Goal: Task Accomplishment & Management: Manage account settings

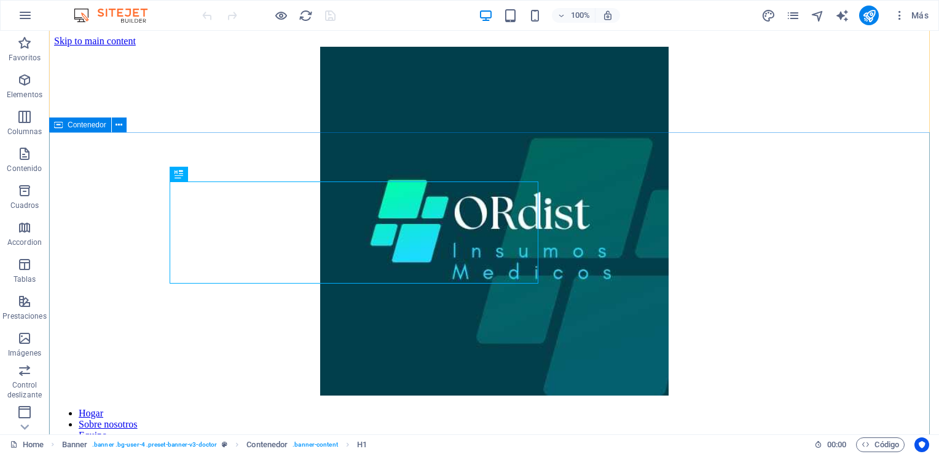
scroll to position [288, 0]
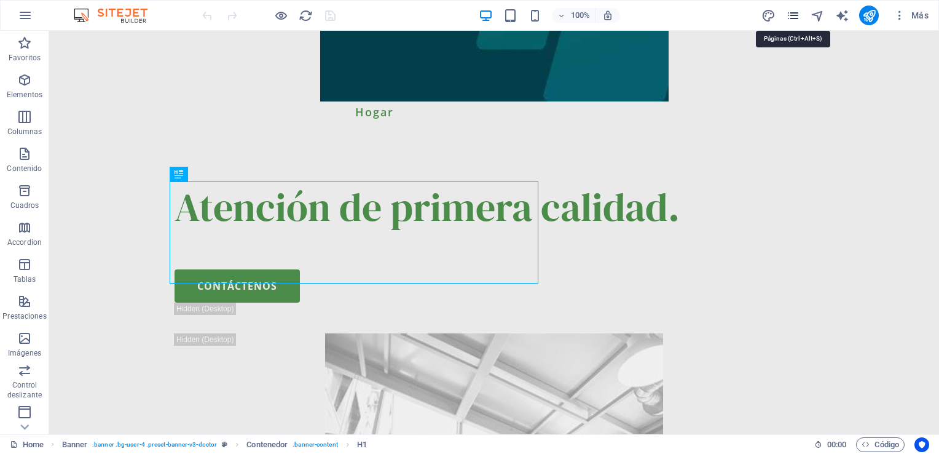
click at [795, 16] on icon "pages" at bounding box center [793, 16] width 14 height 14
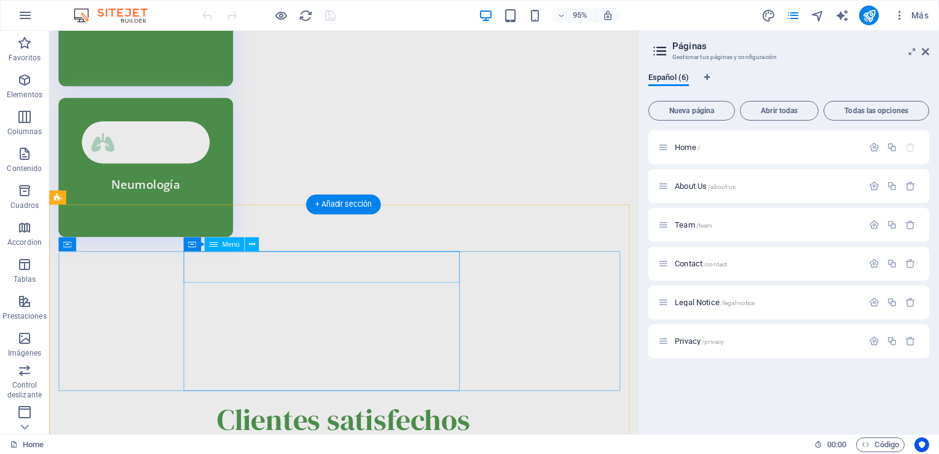
scroll to position [4103, 0]
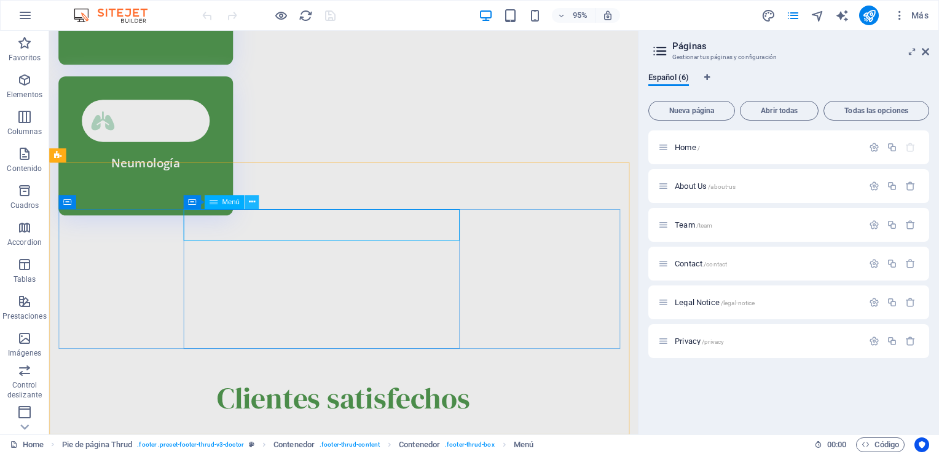
click at [249, 203] on icon at bounding box center [251, 202] width 6 height 12
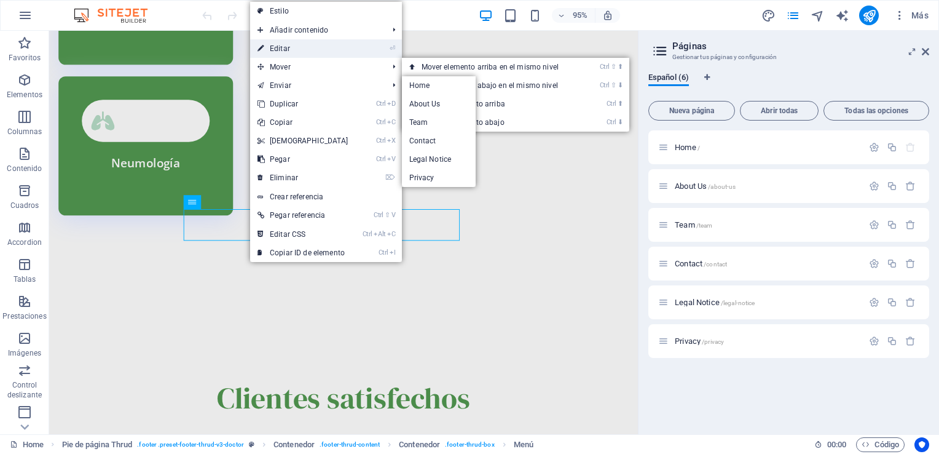
click at [288, 47] on link "⏎ Editar" at bounding box center [303, 48] width 106 height 18
select select
select select "1"
select select
select select "2"
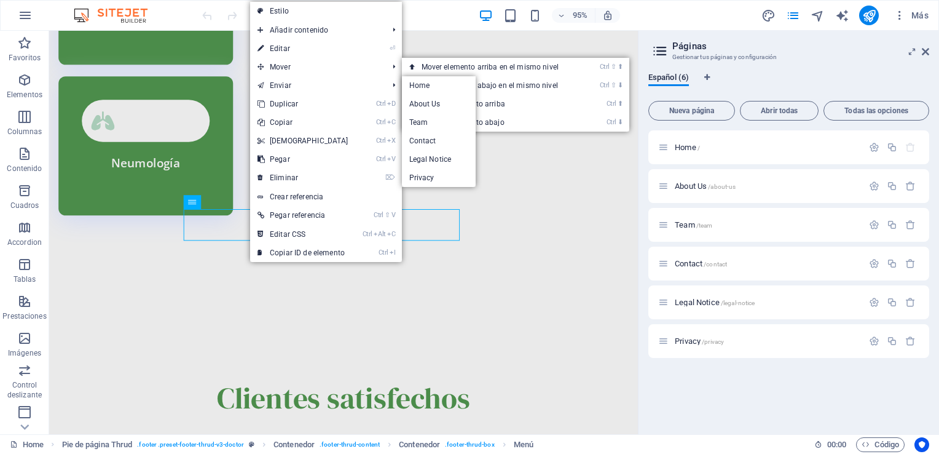
select select
select select "3"
select select
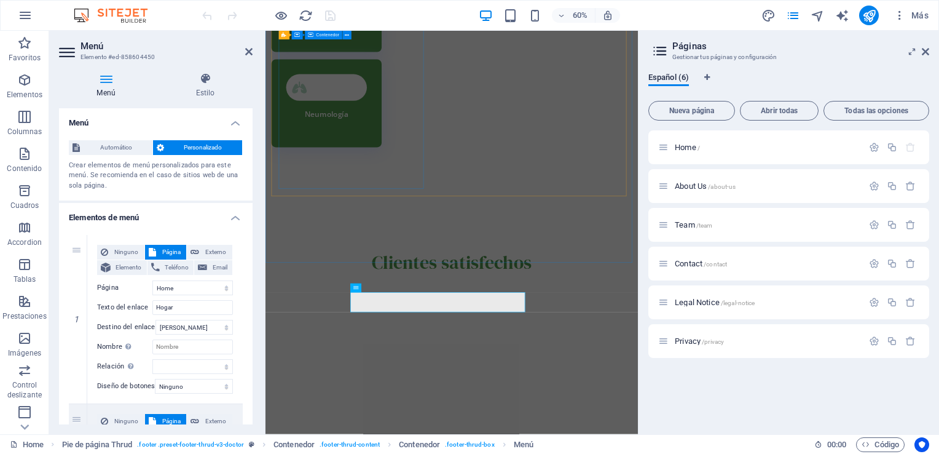
scroll to position [3856, 0]
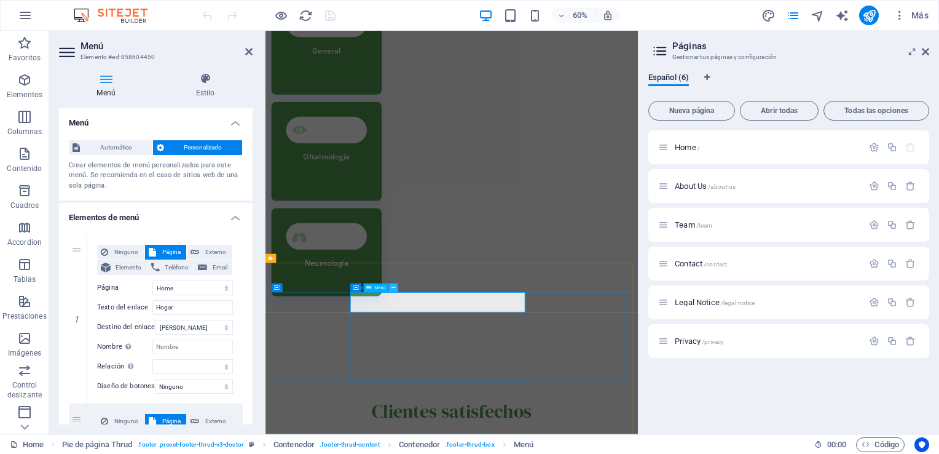
click at [391, 287] on icon at bounding box center [393, 288] width 4 height 8
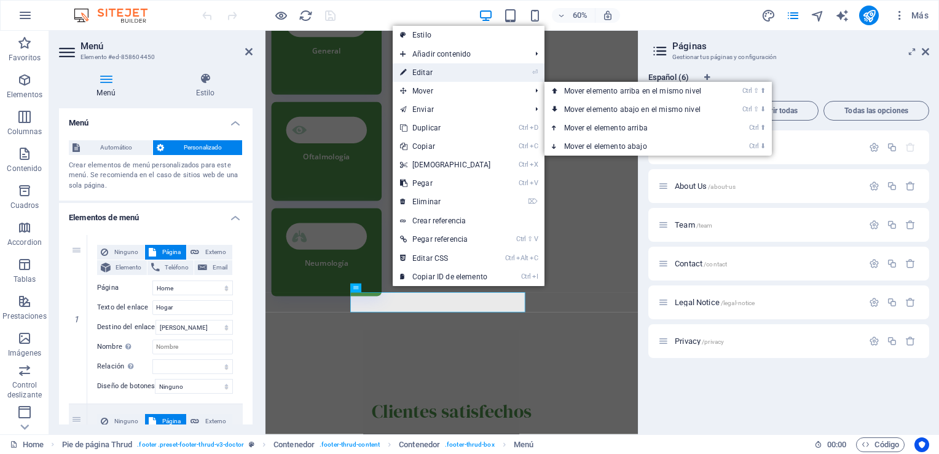
click at [430, 73] on link "⏎ Editar" at bounding box center [446, 72] width 106 height 18
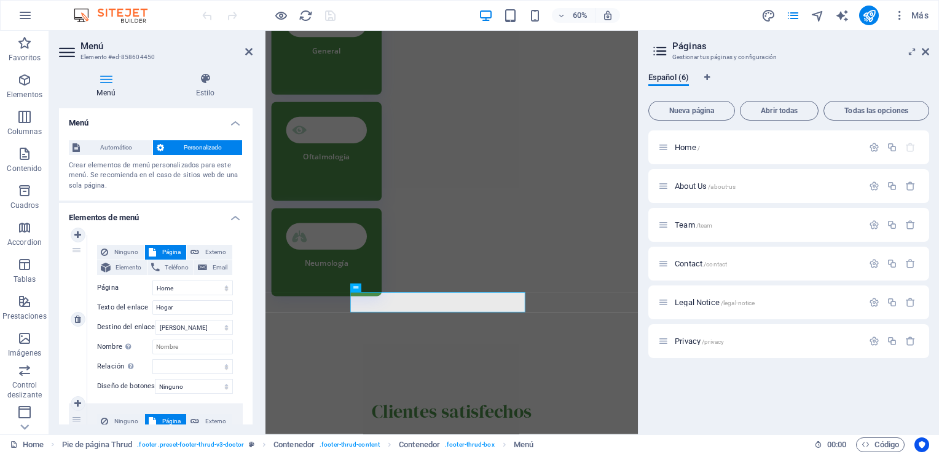
scroll to position [61, 0]
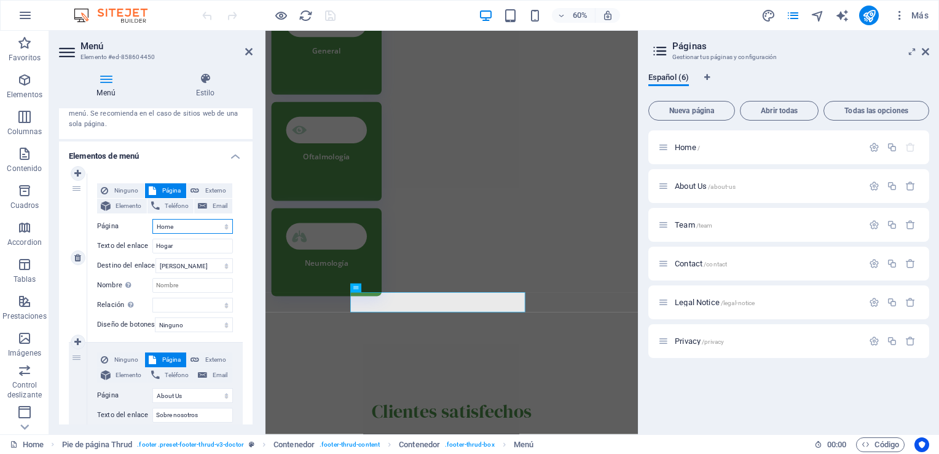
click at [221, 228] on select "Home About Us Team Contact Legal Notice Privacy" at bounding box center [192, 226] width 80 height 15
select select "1"
click at [152, 219] on select "Home About Us Team Contact Legal Notice Privacy" at bounding box center [192, 226] width 80 height 15
select select
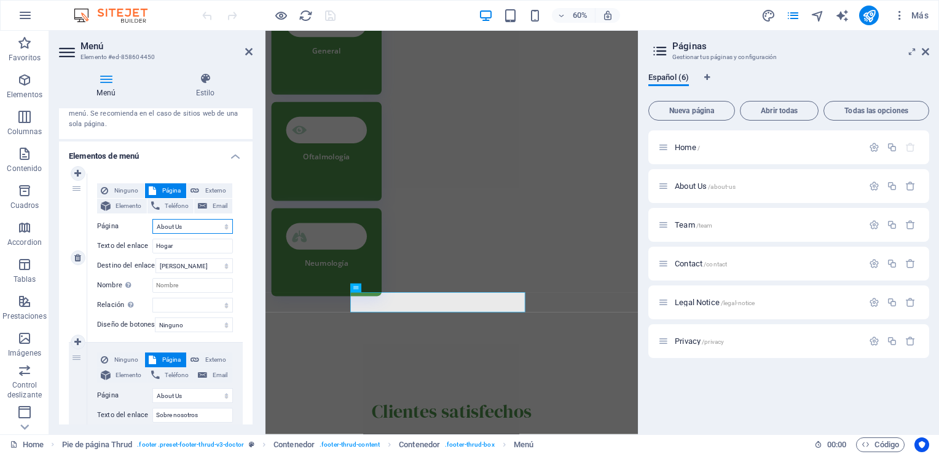
select select
click at [208, 229] on select "Home About Us Team Contact Legal Notice Privacy" at bounding box center [192, 226] width 80 height 15
click at [126, 188] on span "Ninguno" at bounding box center [126, 190] width 29 height 15
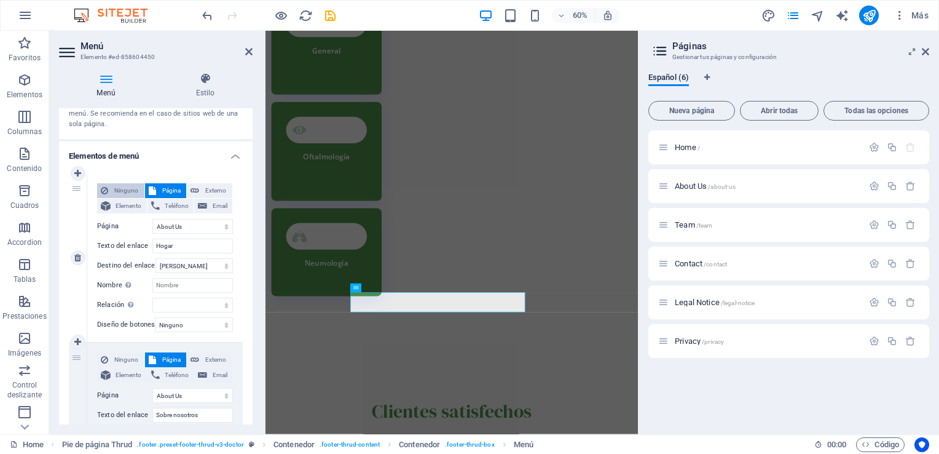
select select
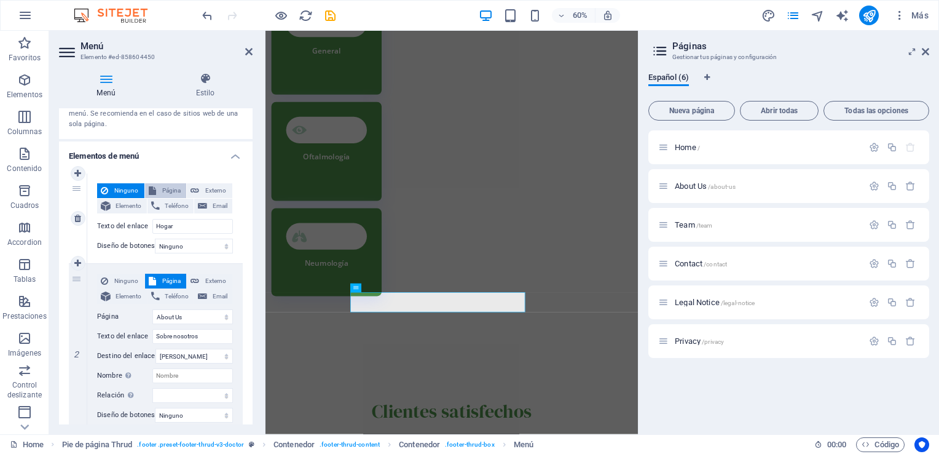
click at [173, 190] on span "Página" at bounding box center [171, 190] width 23 height 15
select select
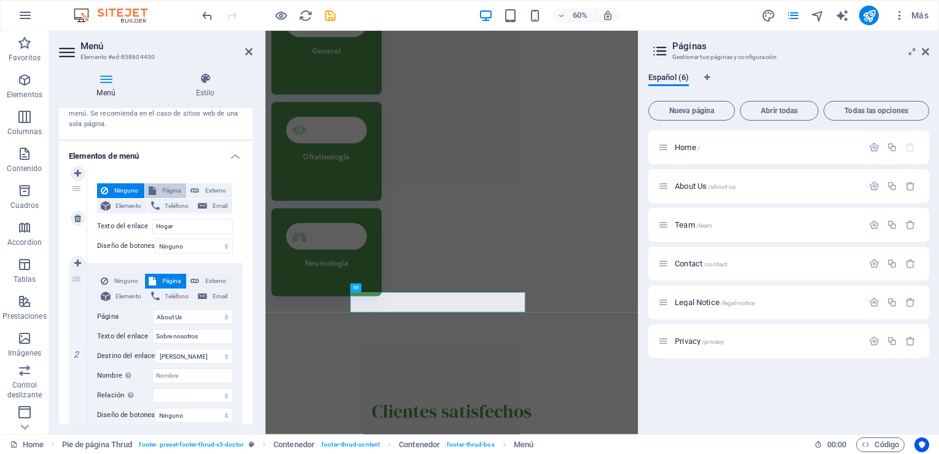
select select
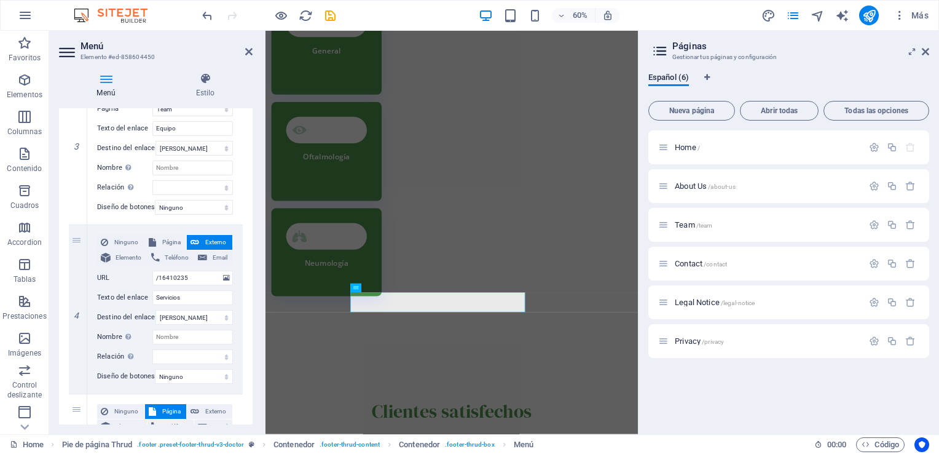
scroll to position [553, 0]
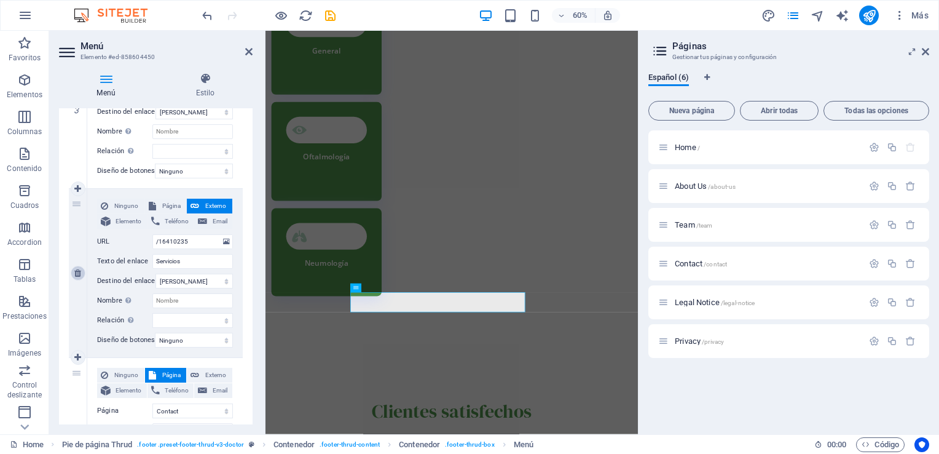
click at [74, 271] on icon at bounding box center [77, 273] width 7 height 9
select select
select select "3"
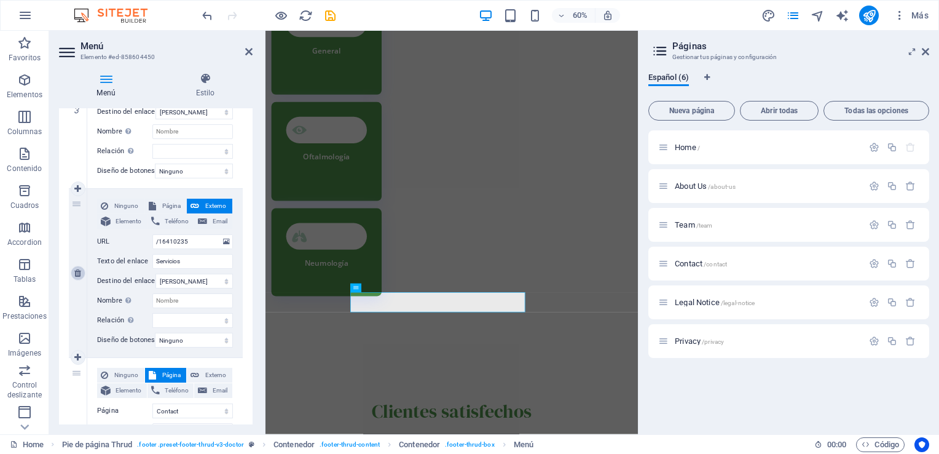
type input "Contacto"
select select
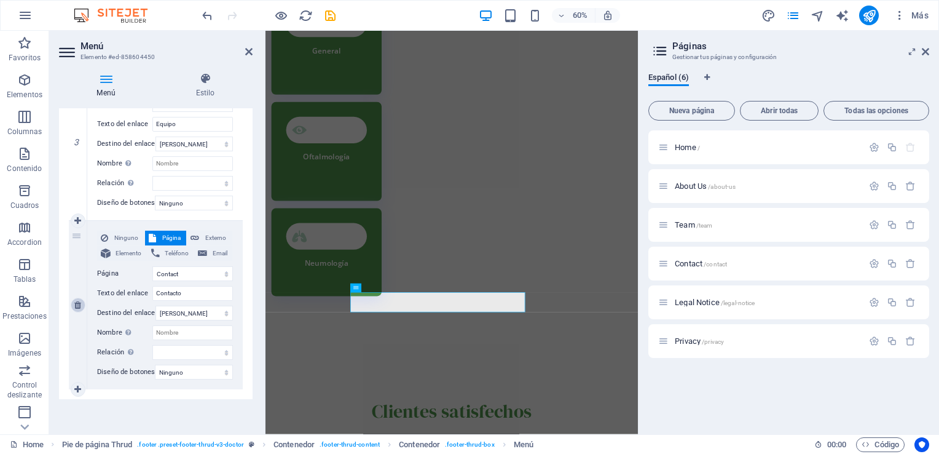
scroll to position [528, 0]
click at [251, 47] on icon at bounding box center [248, 52] width 7 height 10
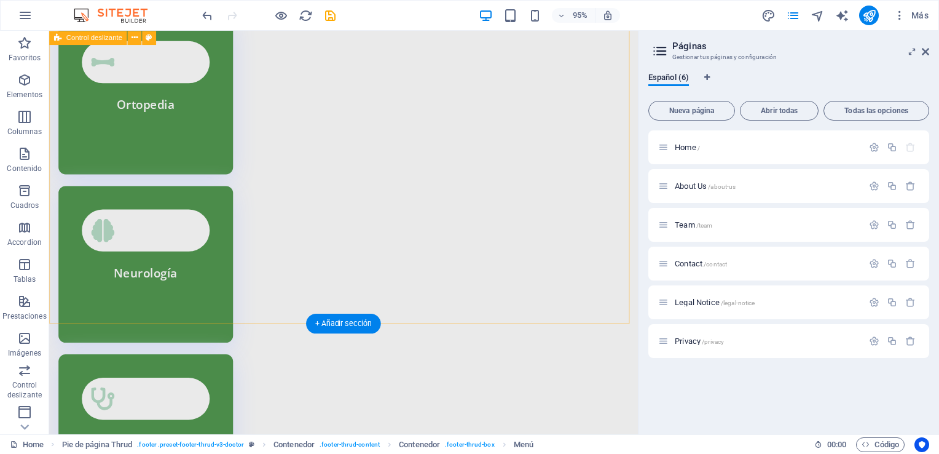
scroll to position [3365, 0]
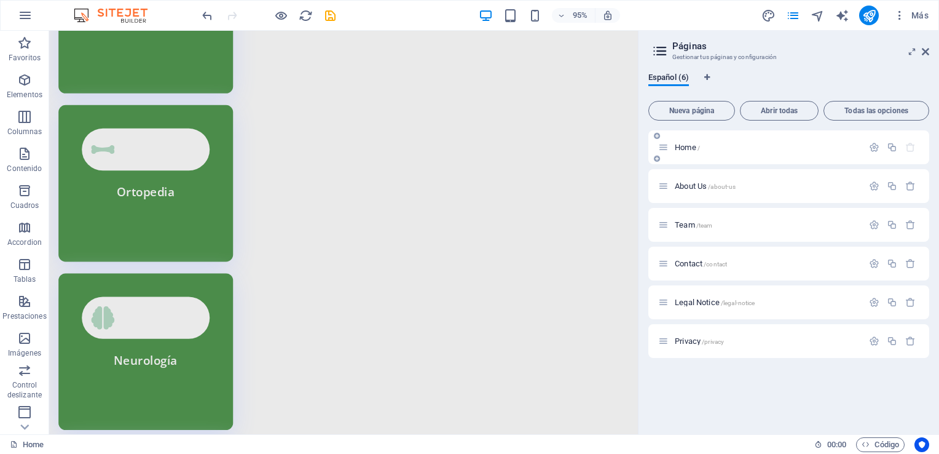
click at [683, 146] on span "Home /" at bounding box center [687, 147] width 25 height 9
click at [685, 181] on div "About Us /about-us" at bounding box center [760, 186] width 205 height 14
click at [701, 184] on span "About Us /about-us" at bounding box center [705, 185] width 61 height 9
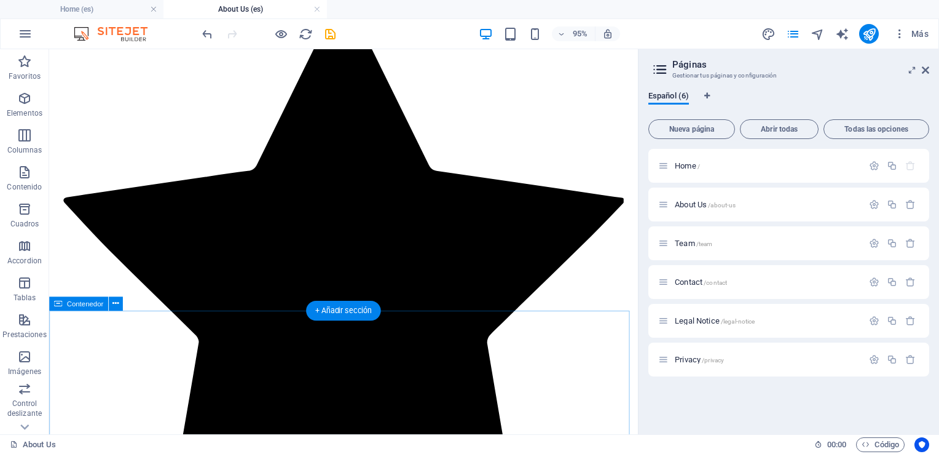
scroll to position [2266, 0]
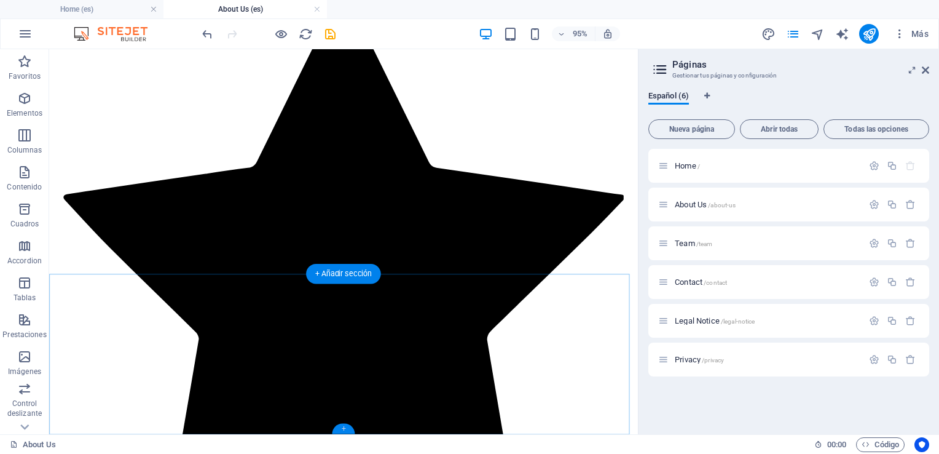
click at [347, 430] on div "+" at bounding box center [343, 428] width 23 height 10
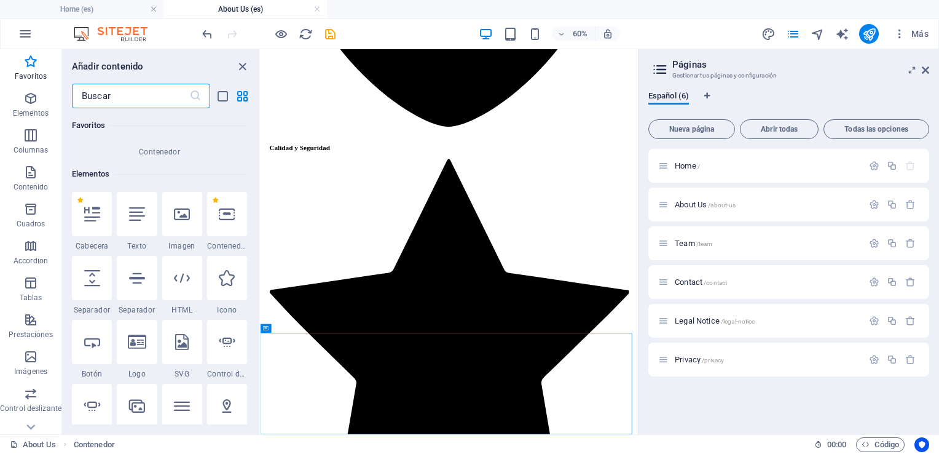
scroll to position [184, 0]
click at [178, 222] on div at bounding box center [182, 212] width 40 height 44
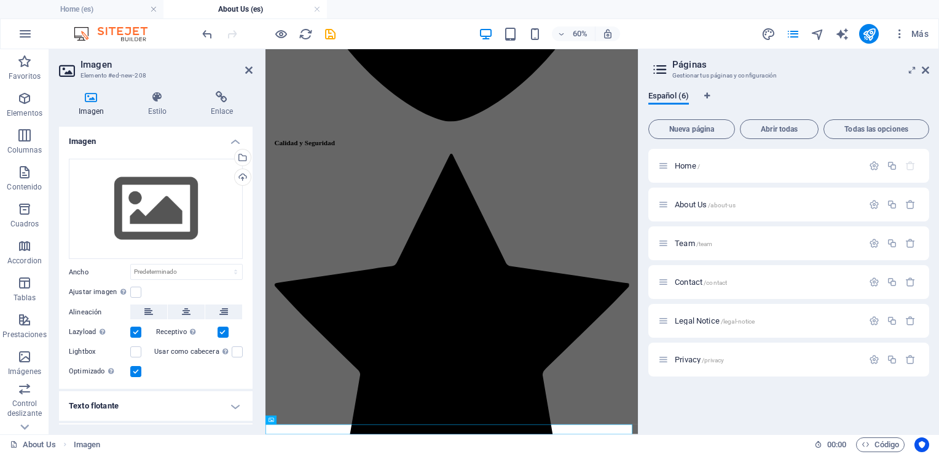
scroll to position [2047, 0]
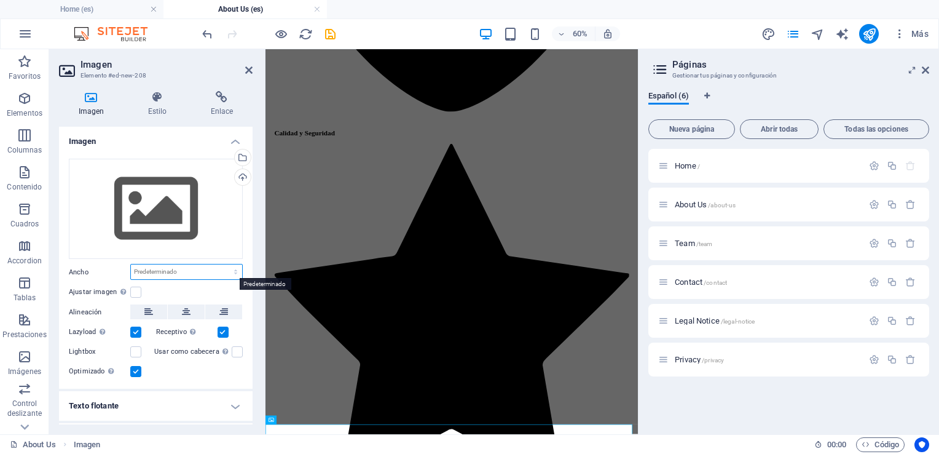
click at [168, 274] on select "Predeterminado automático px rem % em vh vw" at bounding box center [186, 271] width 111 height 15
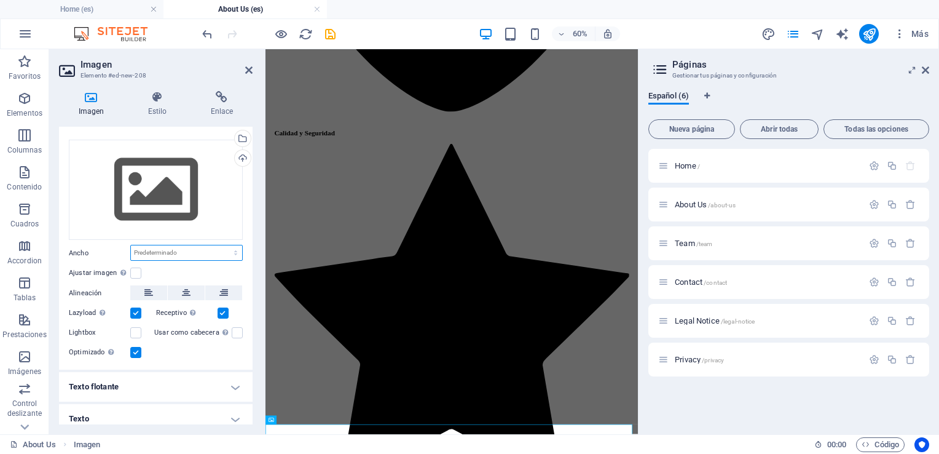
scroll to position [26, 0]
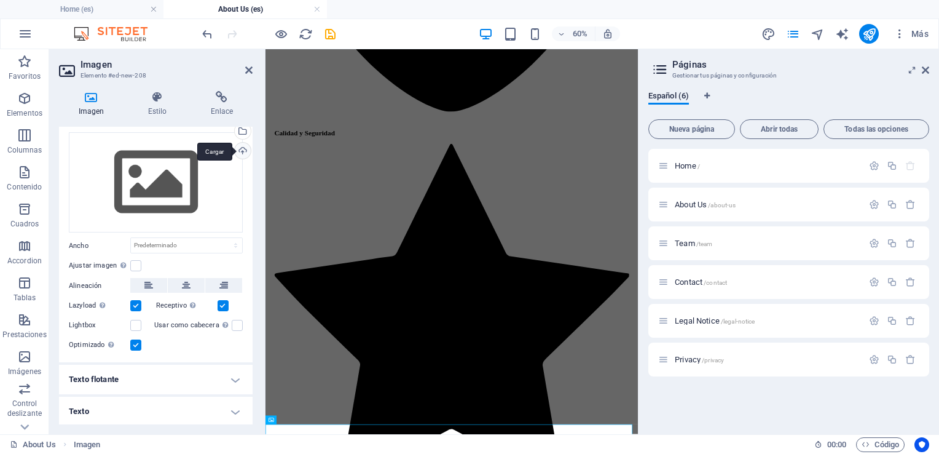
click at [241, 154] on div "Cargar" at bounding box center [241, 152] width 18 height 18
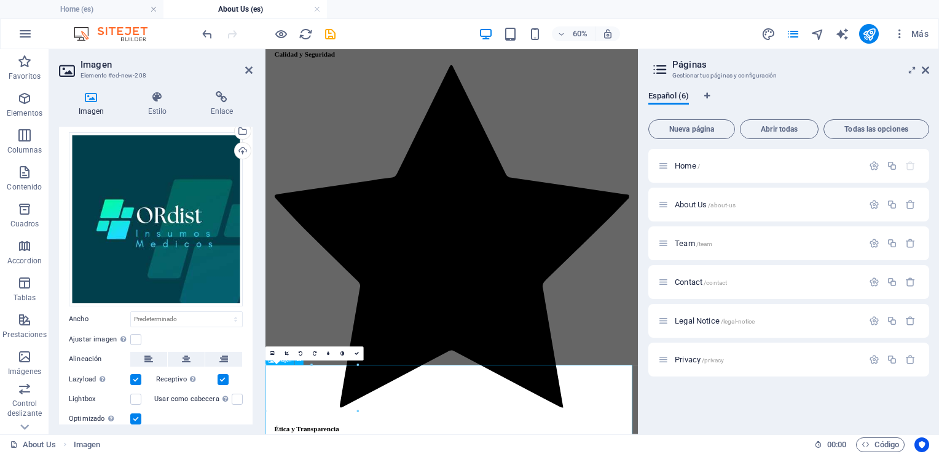
scroll to position [2184, 0]
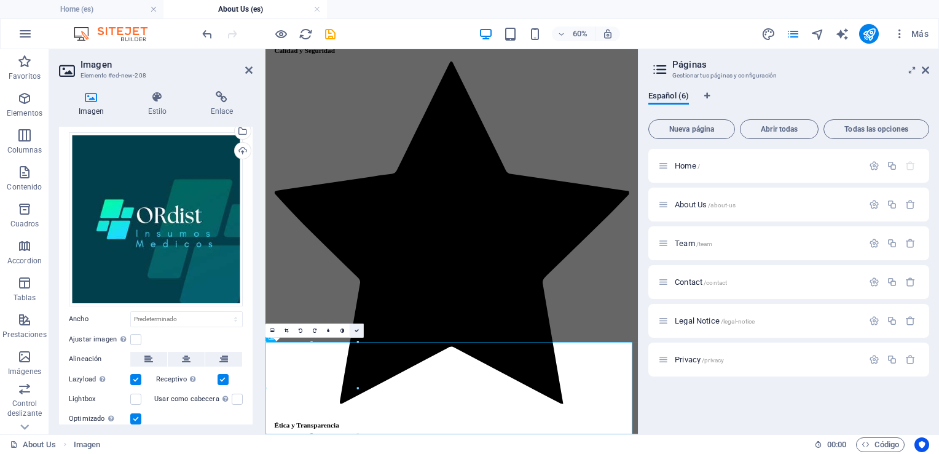
click at [357, 331] on icon at bounding box center [357, 330] width 4 height 4
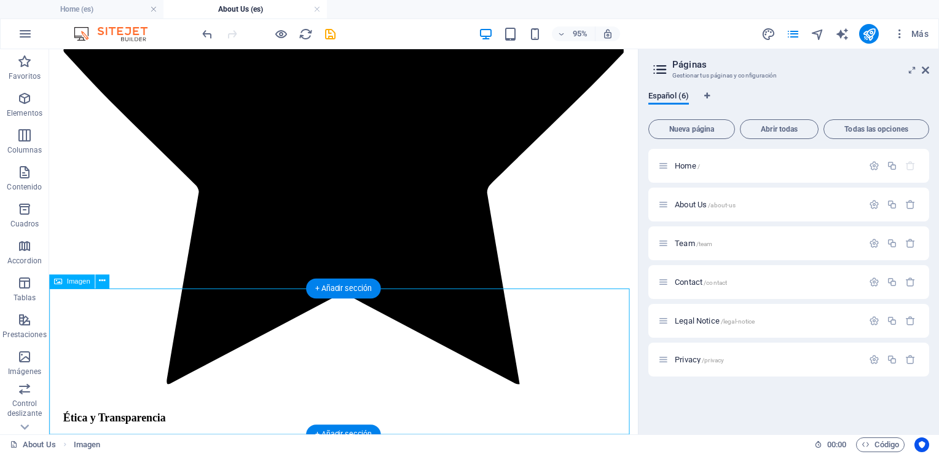
click at [100, 281] on icon at bounding box center [102, 281] width 6 height 12
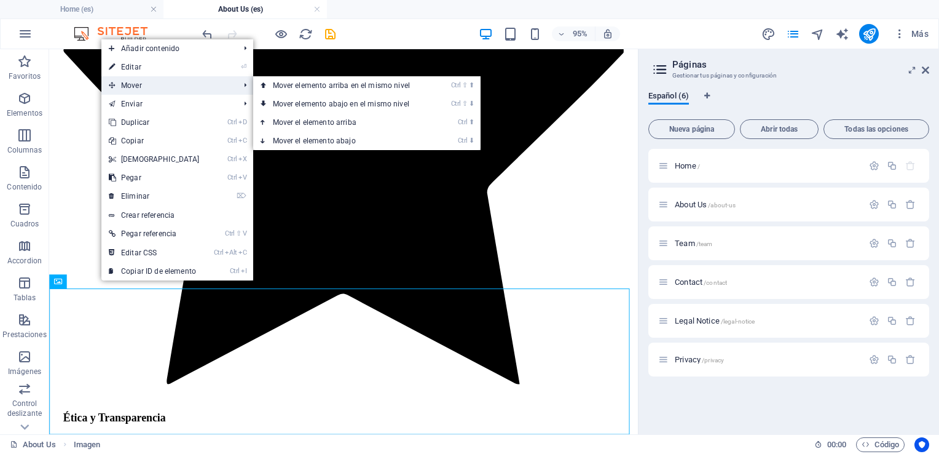
click at [133, 84] on span "Mover" at bounding box center [167, 85] width 133 height 18
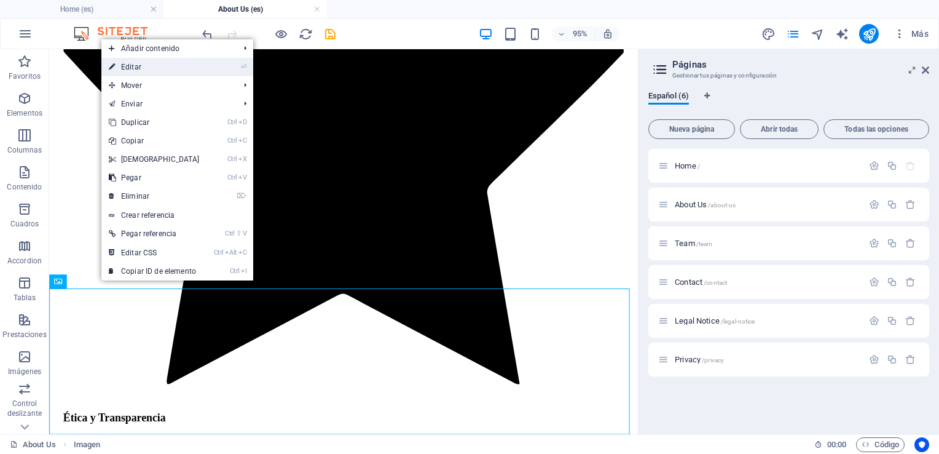
click at [135, 68] on link "⏎ Editar" at bounding box center [154, 67] width 106 height 18
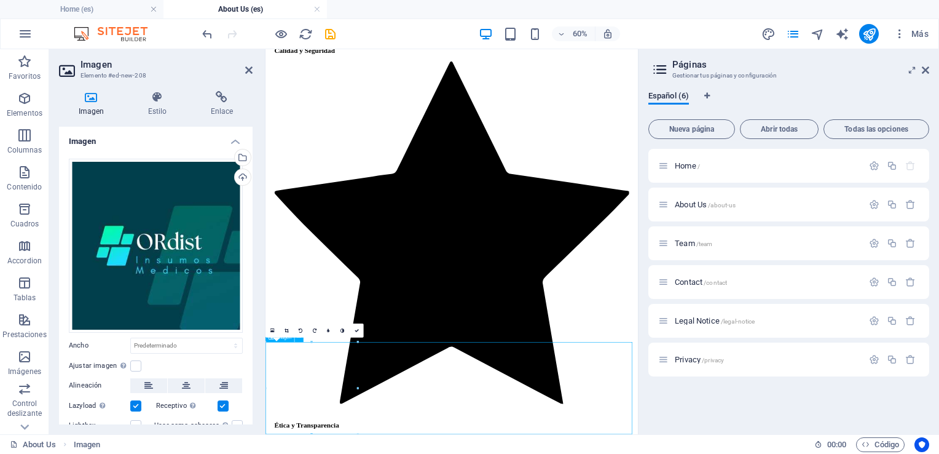
drag, startPoint x: 391, startPoint y: 600, endPoint x: 455, endPoint y: 596, distance: 64.0
drag, startPoint x: 379, startPoint y: 600, endPoint x: 407, endPoint y: 611, distance: 30.4
drag, startPoint x: 359, startPoint y: 597, endPoint x: 461, endPoint y: 607, distance: 101.9
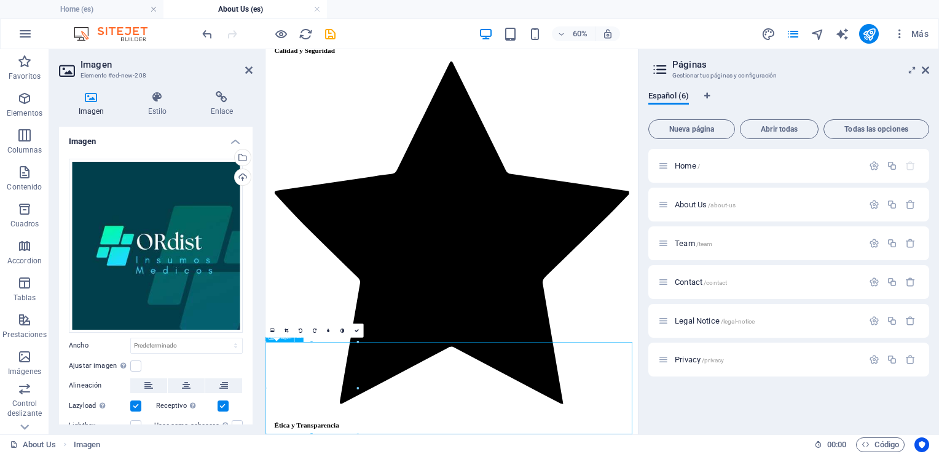
drag, startPoint x: 624, startPoint y: 437, endPoint x: 454, endPoint y: 622, distance: 251.4
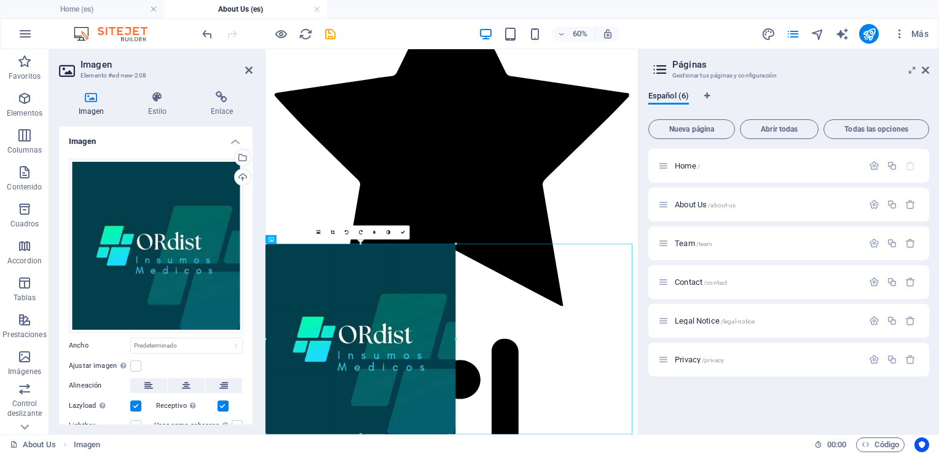
scroll to position [2421, 0]
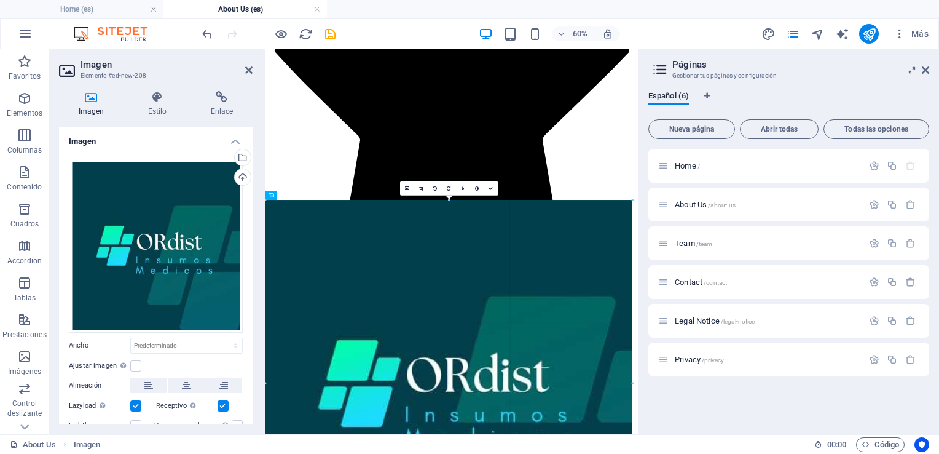
drag, startPoint x: 356, startPoint y: 387, endPoint x: 818, endPoint y: 398, distance: 461.6
type input "995"
select select "px"
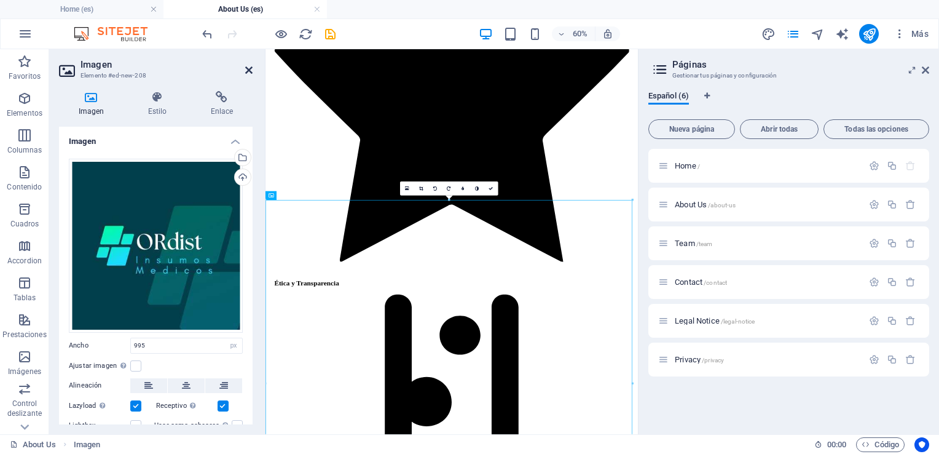
click at [247, 73] on icon at bounding box center [248, 70] width 7 height 10
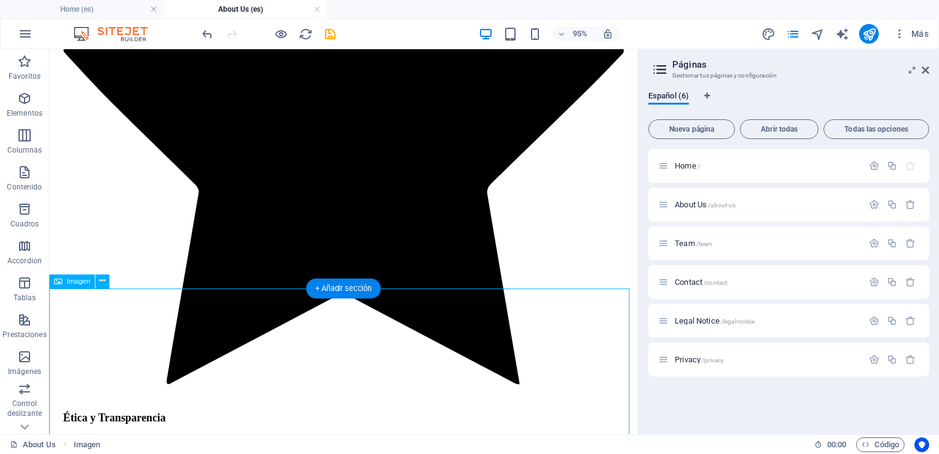
click at [715, 240] on p "Team /team" at bounding box center [767, 243] width 184 height 8
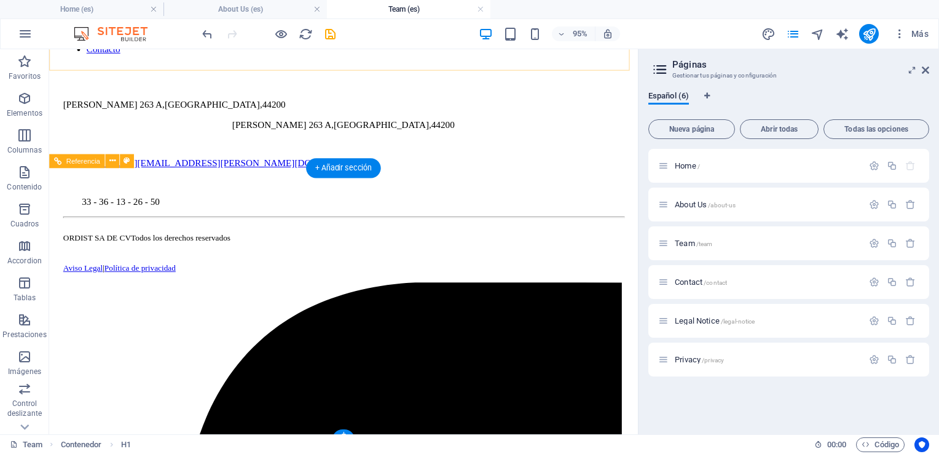
scroll to position [860, 0]
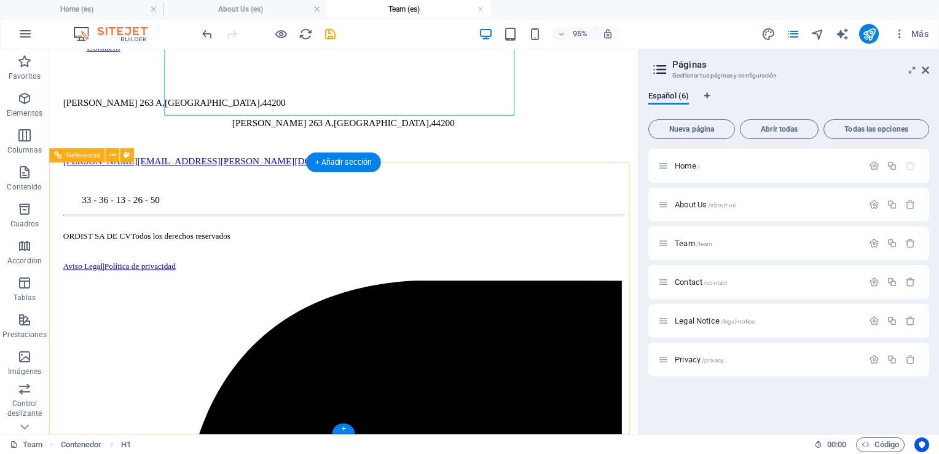
click at [547, 213] on div "Hogar Sobre nosotros Equipo Servicios Contacto [PERSON_NAME][STREET_ADDRESS][PE…" at bounding box center [359, 26] width 590 height 374
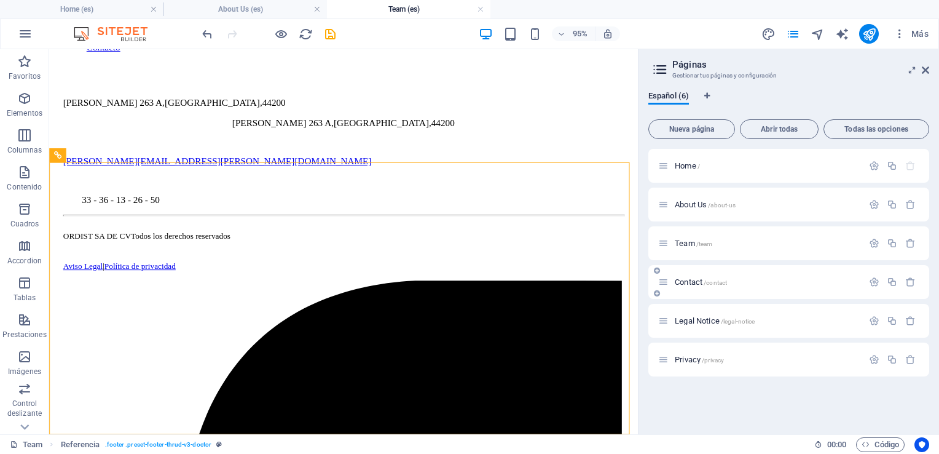
click at [693, 284] on span "Contact /contact" at bounding box center [701, 281] width 52 height 9
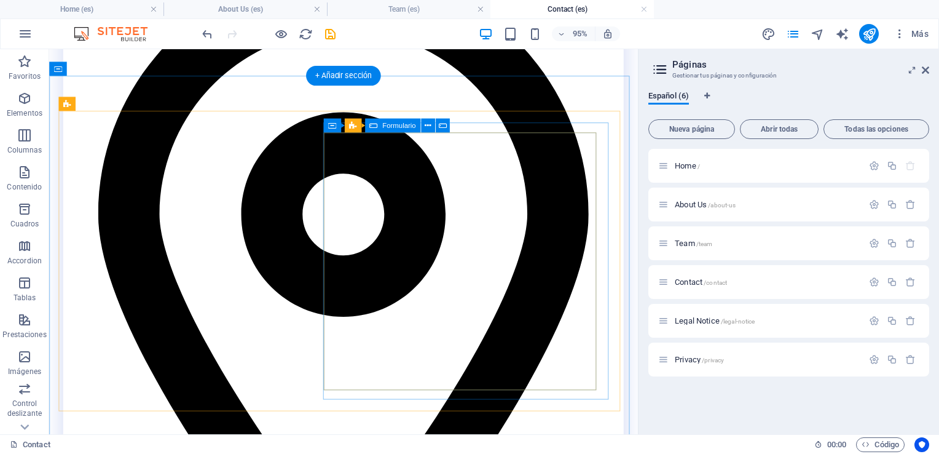
scroll to position [1003, 0]
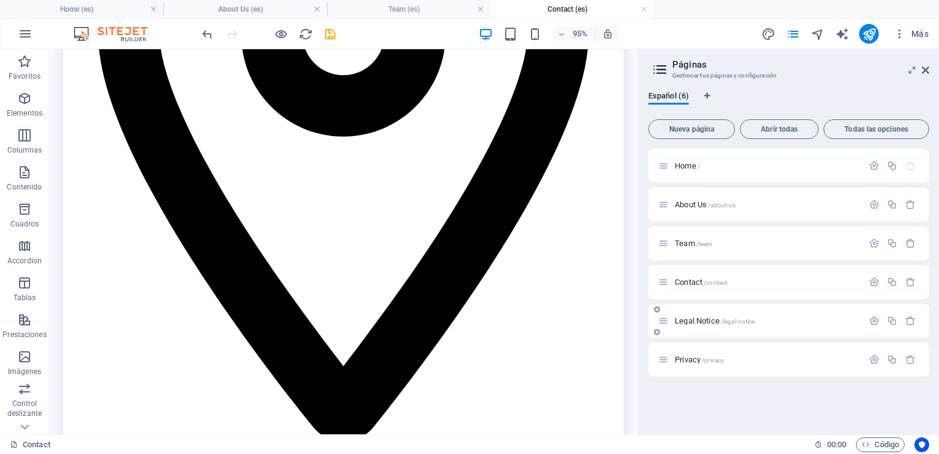
click at [696, 319] on span "Legal Notice /legal-notice" at bounding box center [715, 320] width 80 height 9
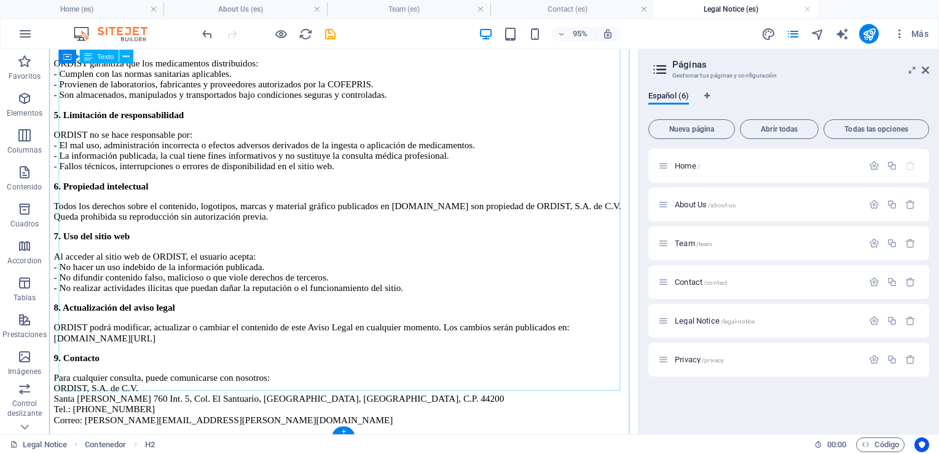
scroll to position [1324, 0]
click at [710, 361] on span "/privacy" at bounding box center [713, 359] width 22 height 7
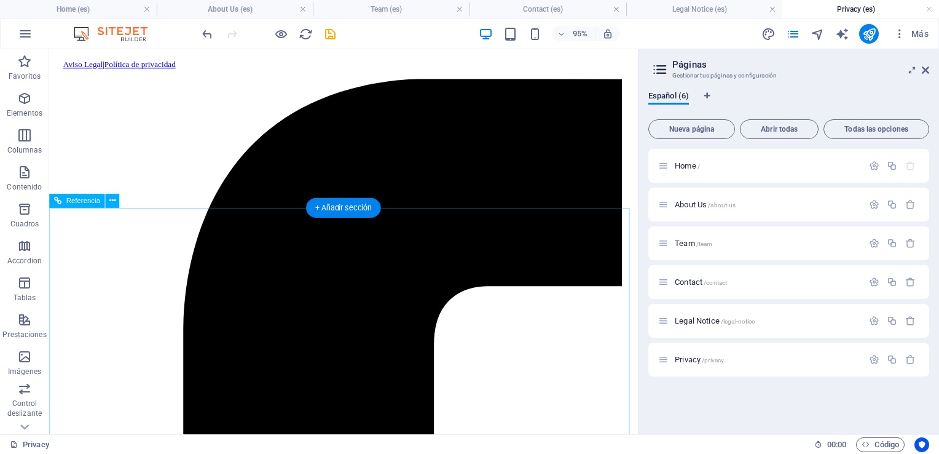
scroll to position [1752, 0]
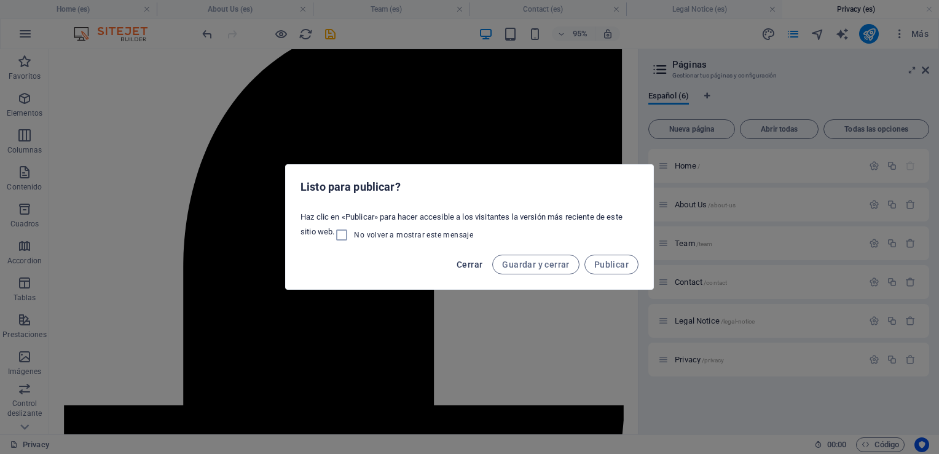
click at [480, 261] on span "Cerrar" at bounding box center [470, 264] width 26 height 10
